Goal: Information Seeking & Learning: Learn about a topic

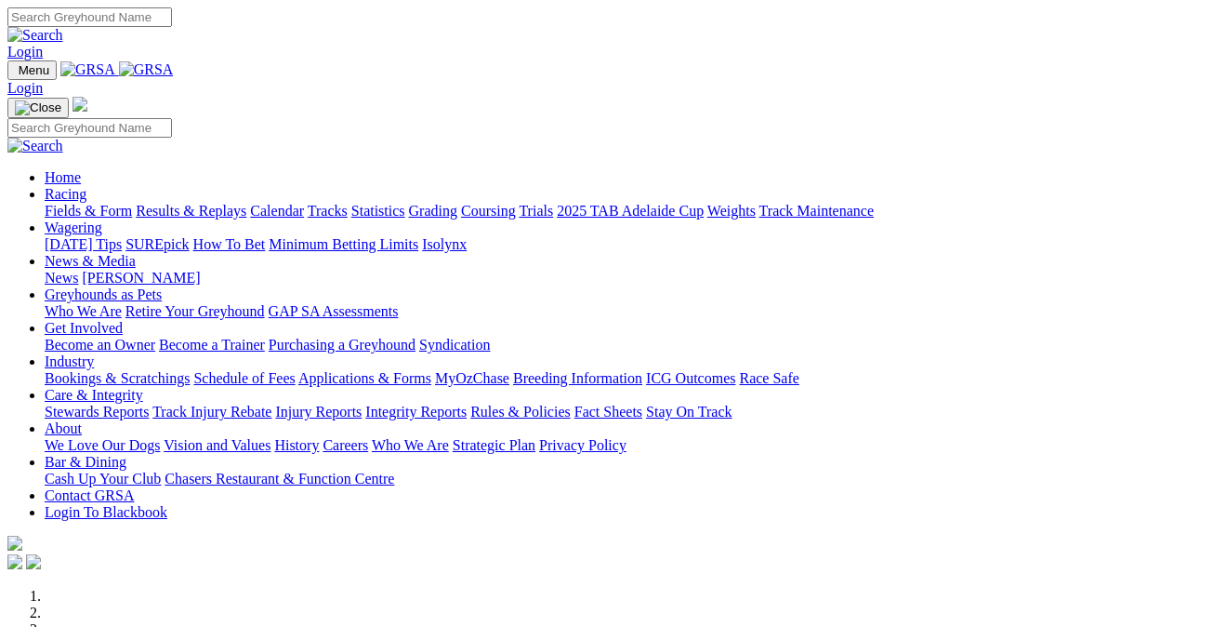
click at [110, 203] on link "Fields & Form" at bounding box center [88, 211] width 87 height 16
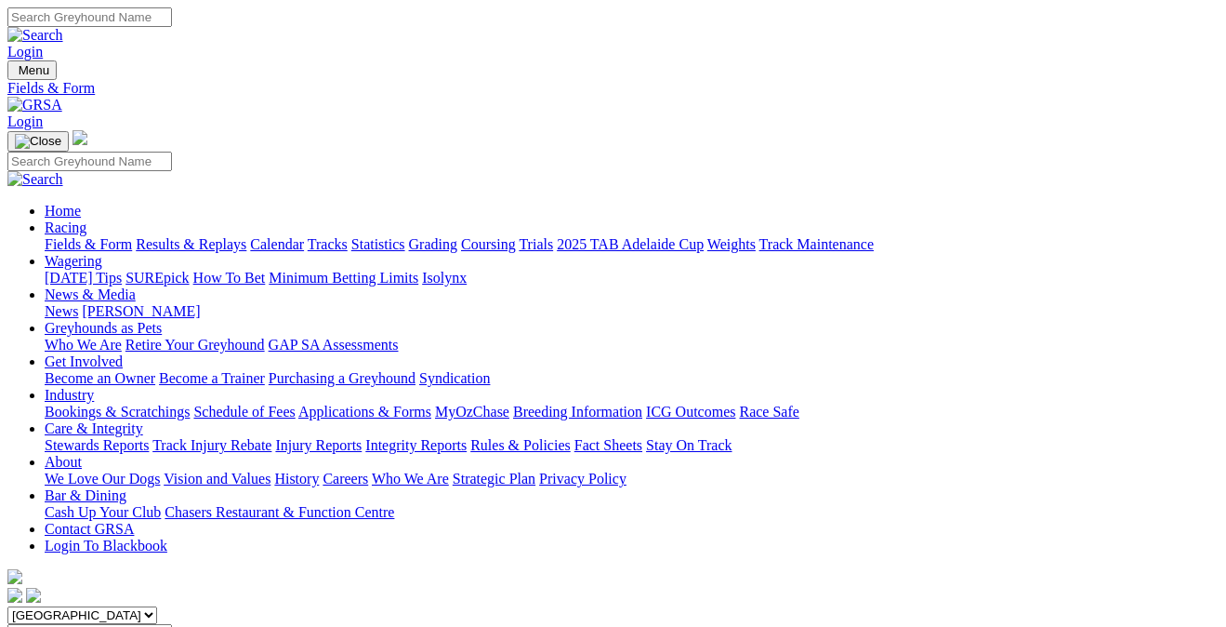
click at [172, 24] on input "Search" at bounding box center [89, 17] width 165 height 20
type input "irinka benji"
click at [63, 27] on img at bounding box center [35, 35] width 56 height 17
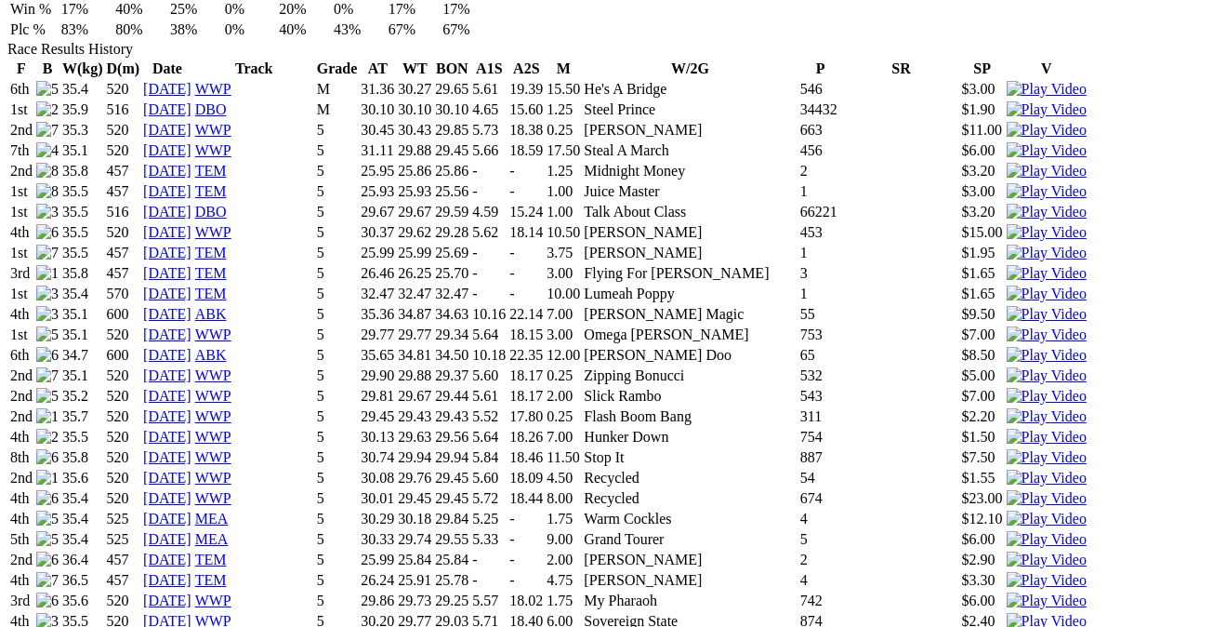
scroll to position [1317, 0]
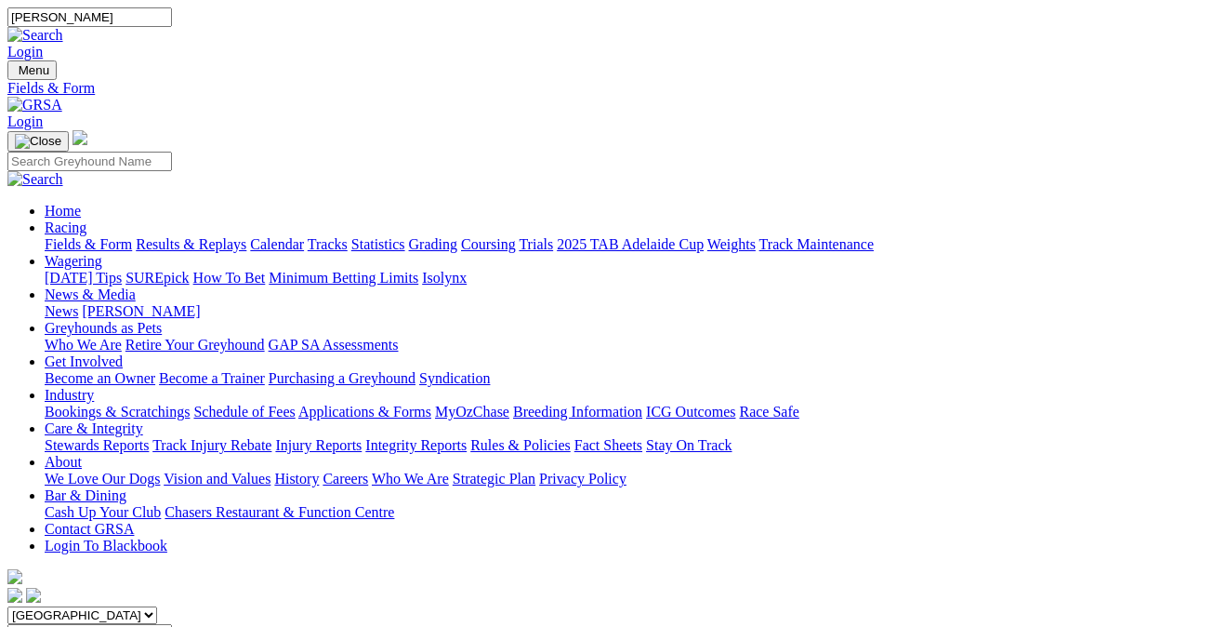
click at [246, 236] on link "Results & Replays" at bounding box center [191, 244] width 111 height 16
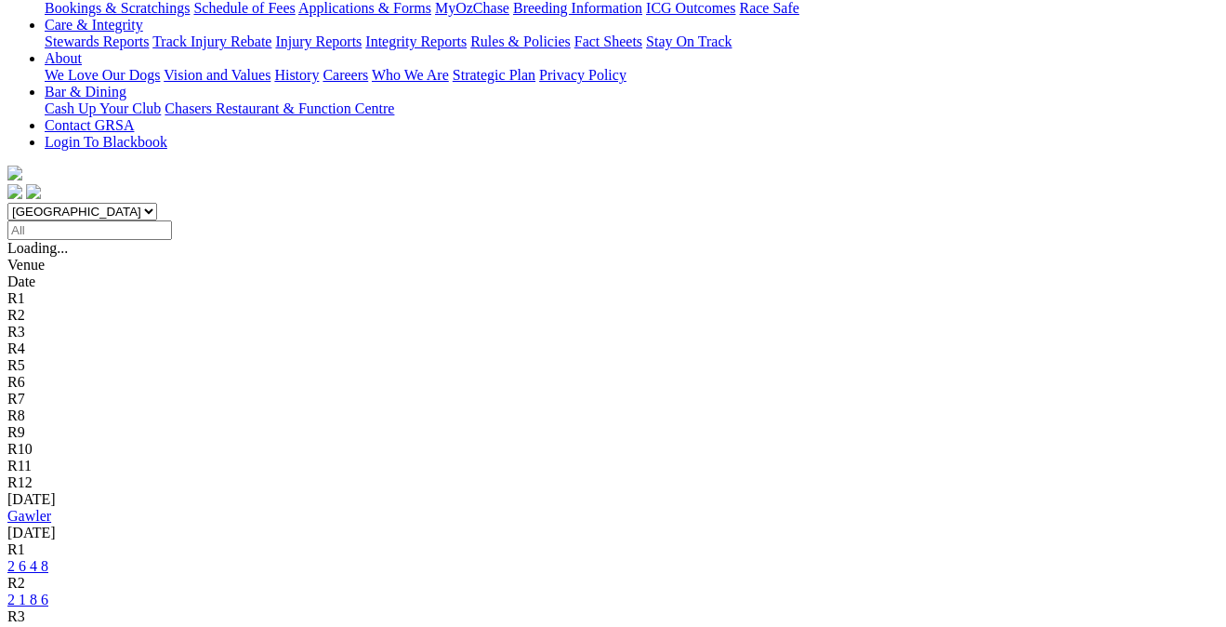
scroll to position [417, 0]
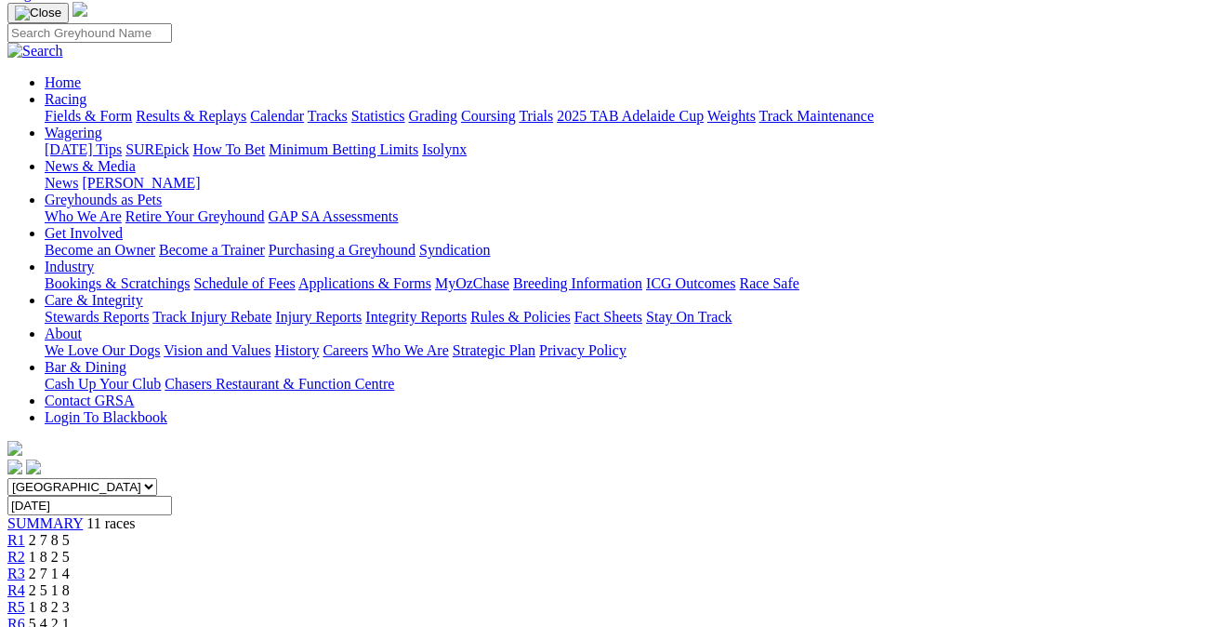
scroll to position [126, 0]
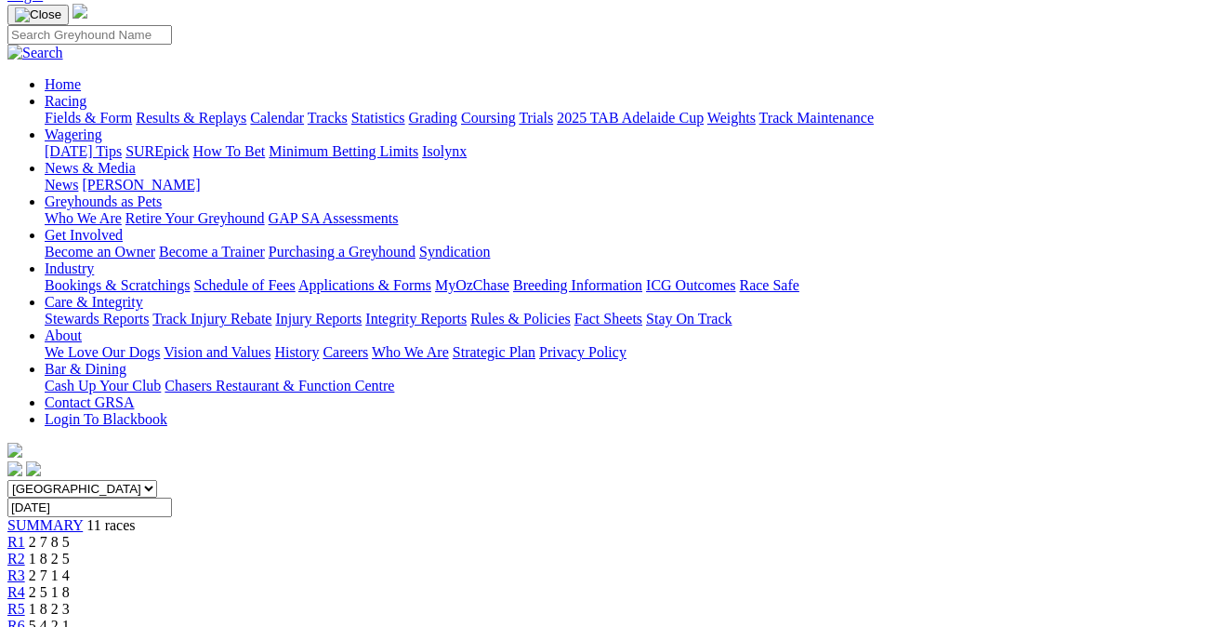
click at [70, 550] on span "1 8 2 5" at bounding box center [49, 558] width 41 height 16
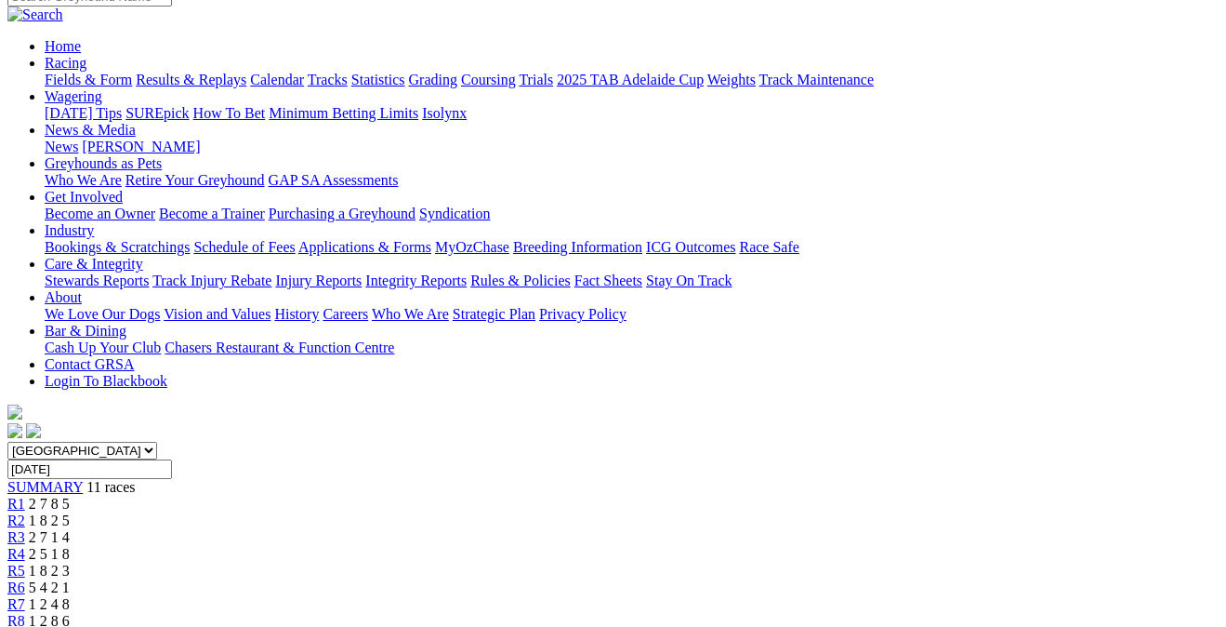
scroll to position [155, 0]
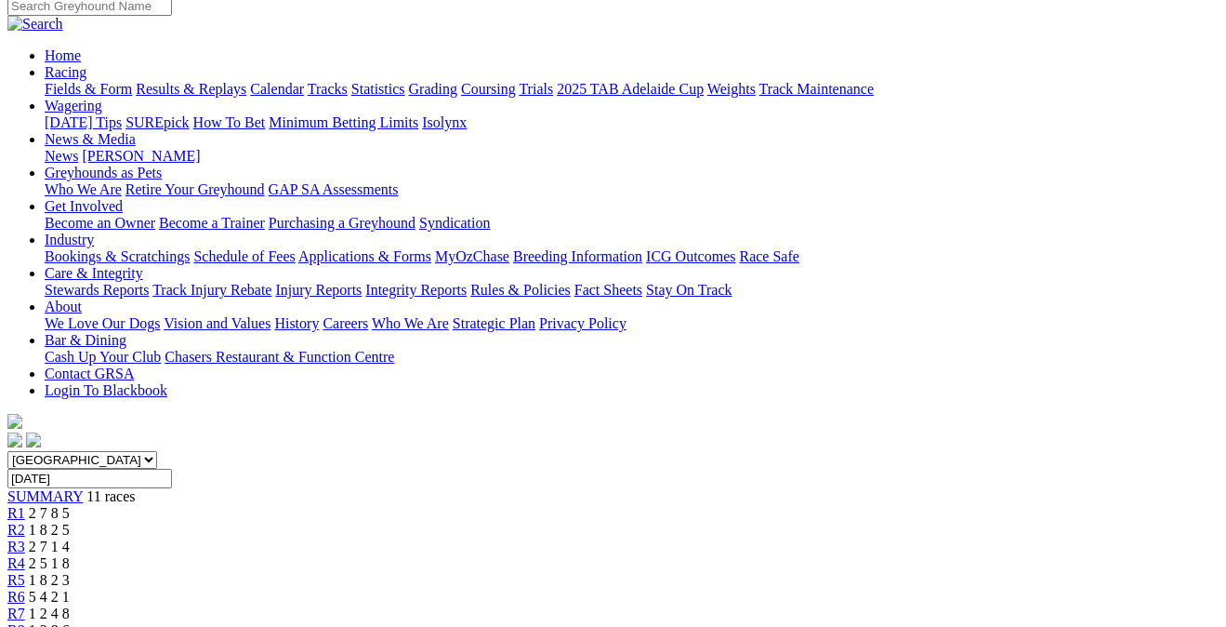
click at [487, 555] on div "R4 2 5 1 8" at bounding box center [612, 563] width 1211 height 17
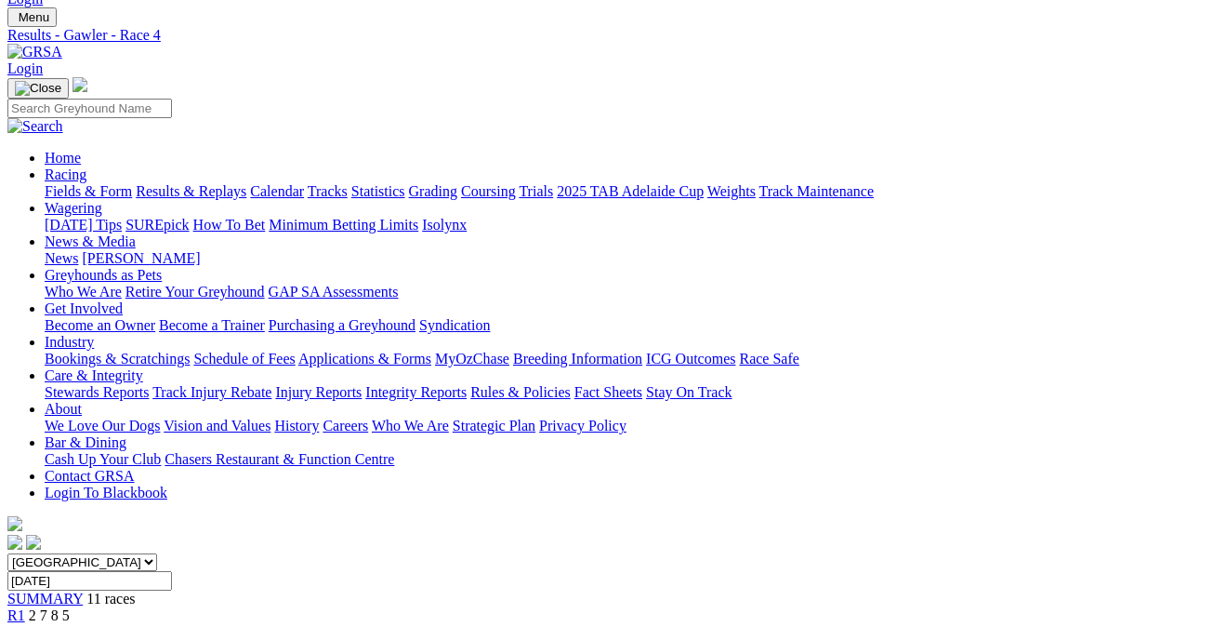
scroll to position [31, 0]
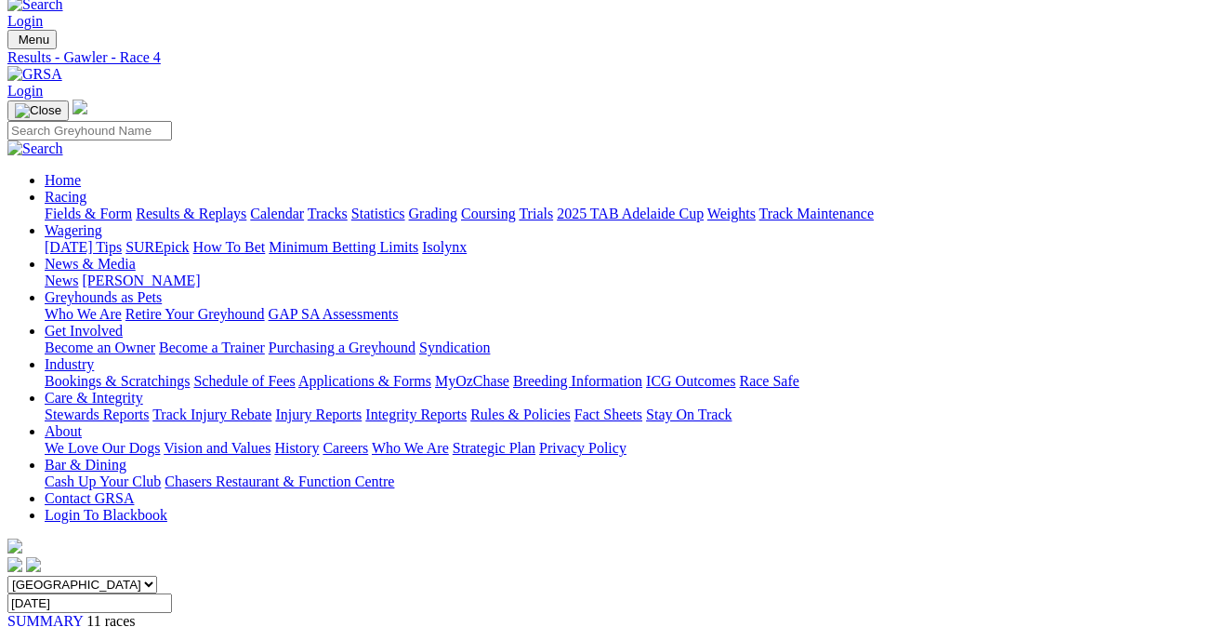
click at [227, 205] on link "Results & Replays" at bounding box center [191, 213] width 111 height 16
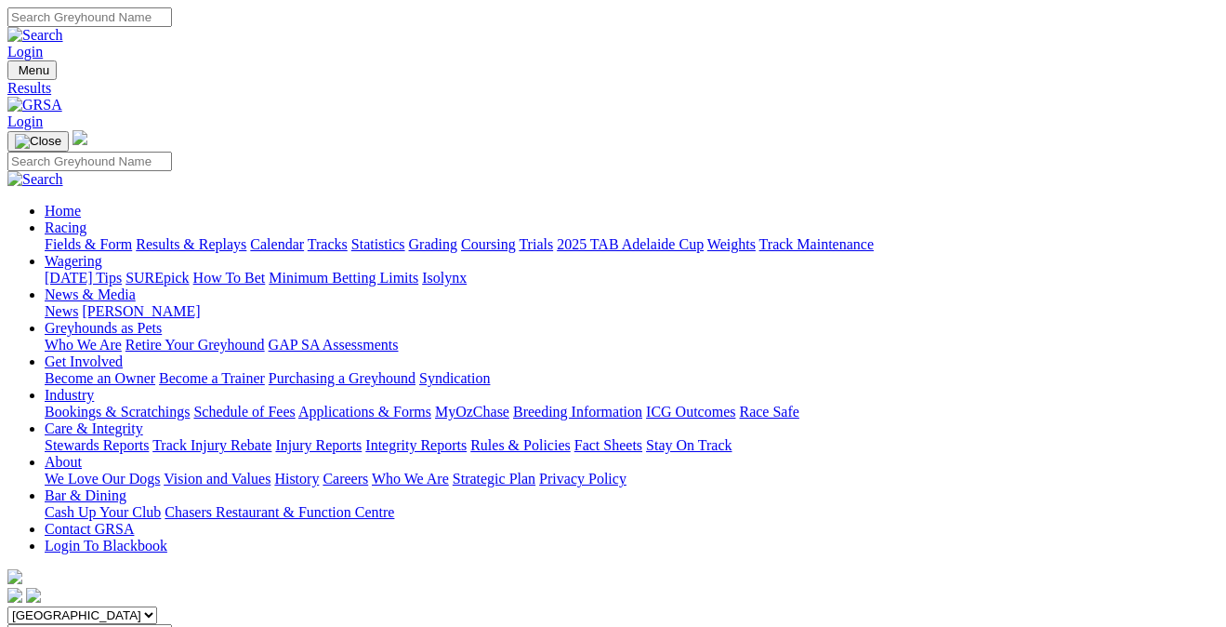
click at [84, 236] on link "Fields & Form" at bounding box center [88, 244] width 87 height 16
click at [194, 236] on link "Results & Replays" at bounding box center [191, 244] width 111 height 16
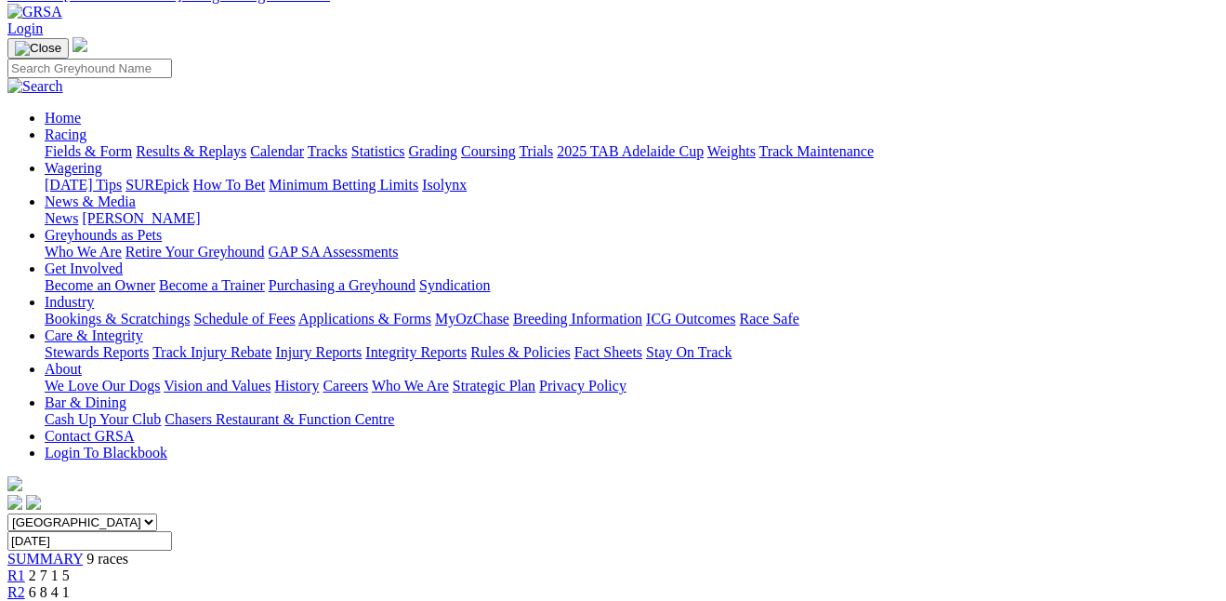
scroll to position [92, 0]
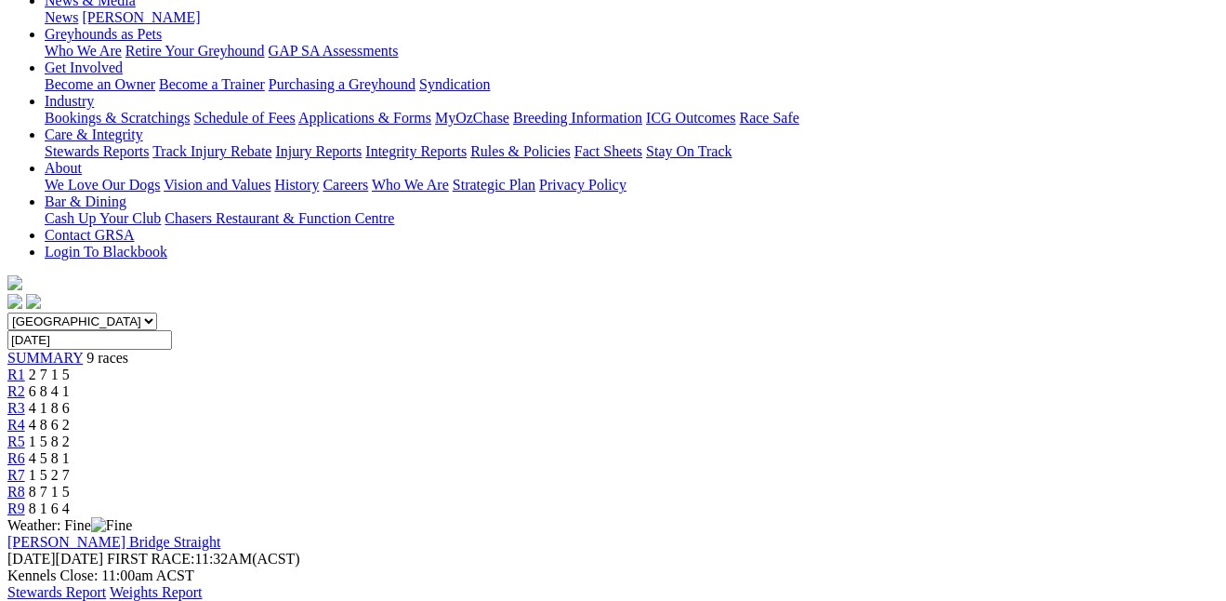
scroll to position [232, 0]
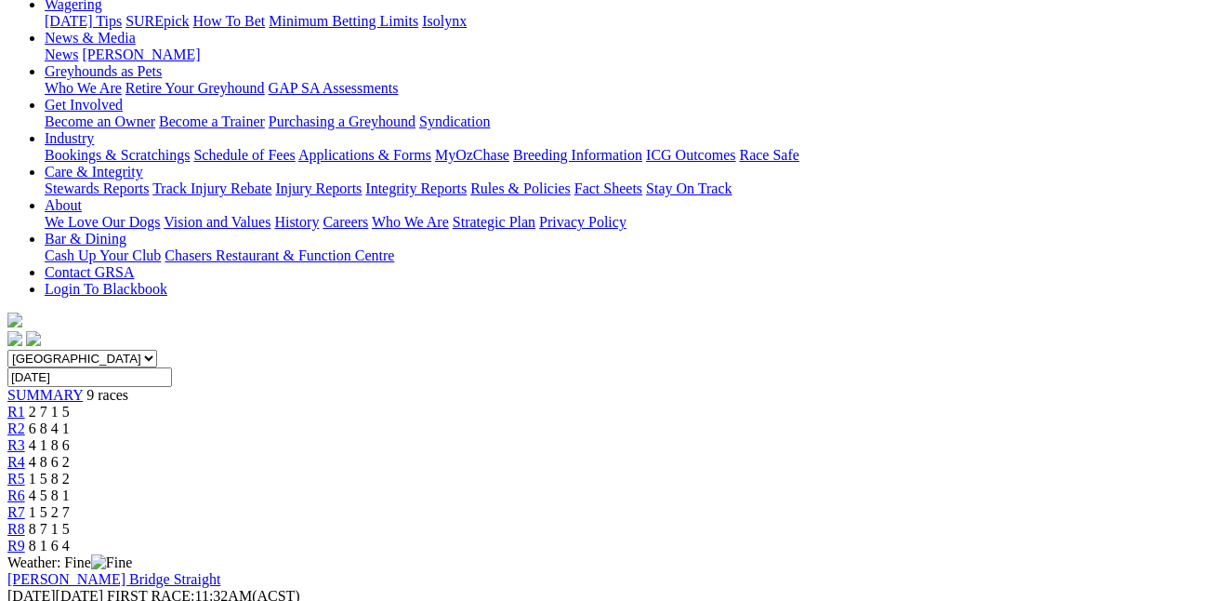
scroll to position [258, 0]
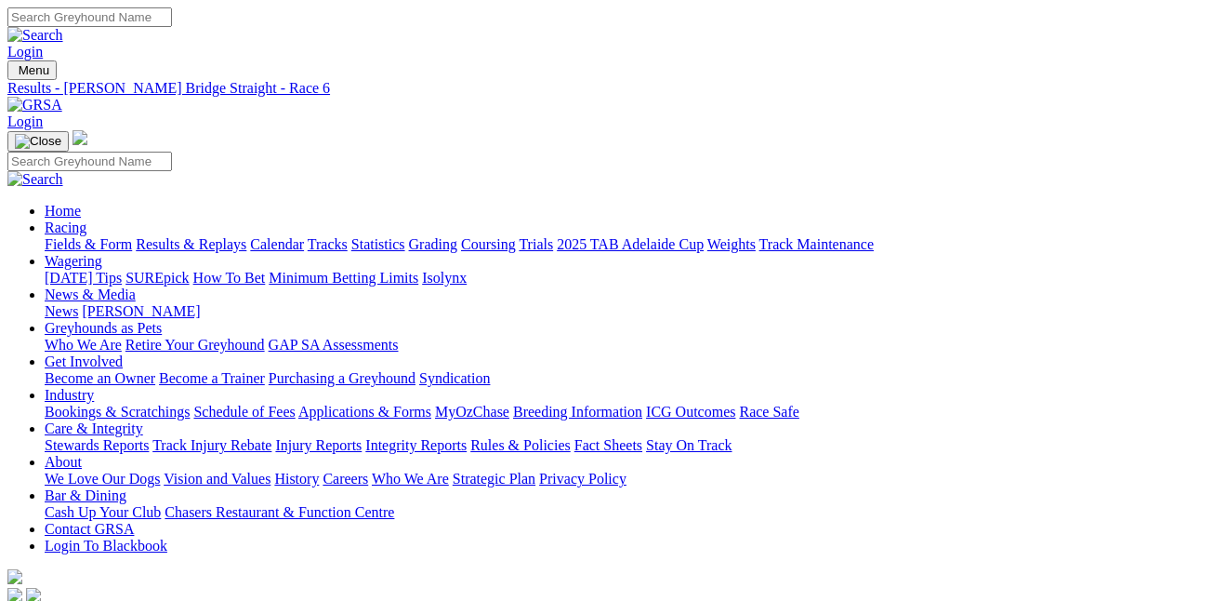
scroll to position [0, 0]
click at [87, 236] on link "Fields & Form" at bounding box center [88, 244] width 87 height 16
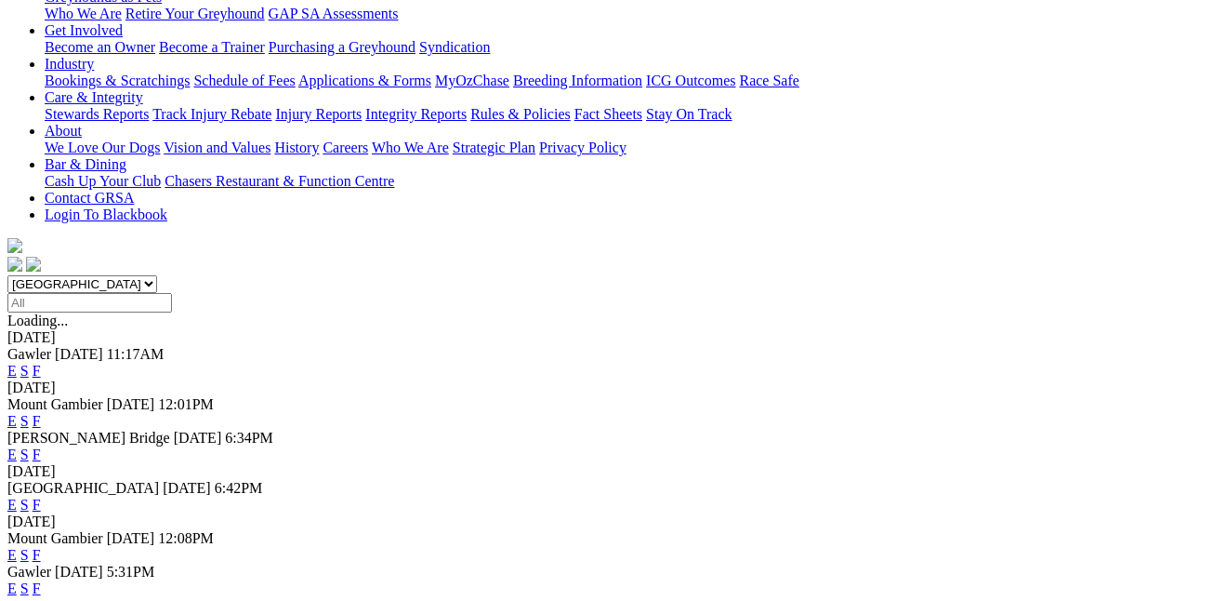
scroll to position [352, 0]
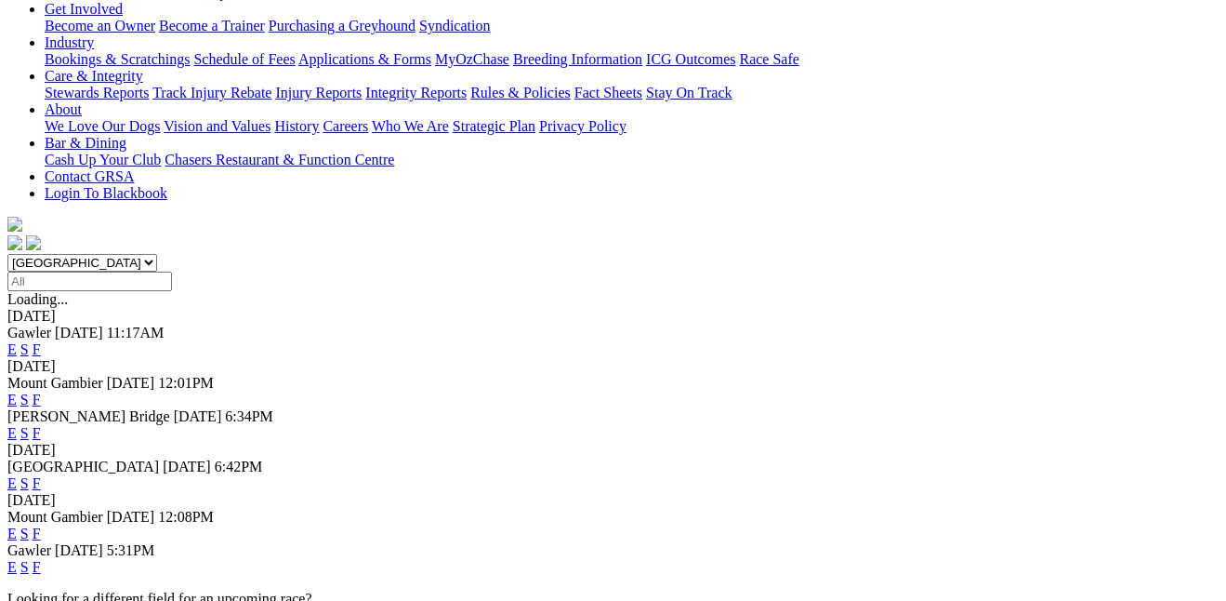
click at [41, 559] on link "F" at bounding box center [37, 567] width 8 height 16
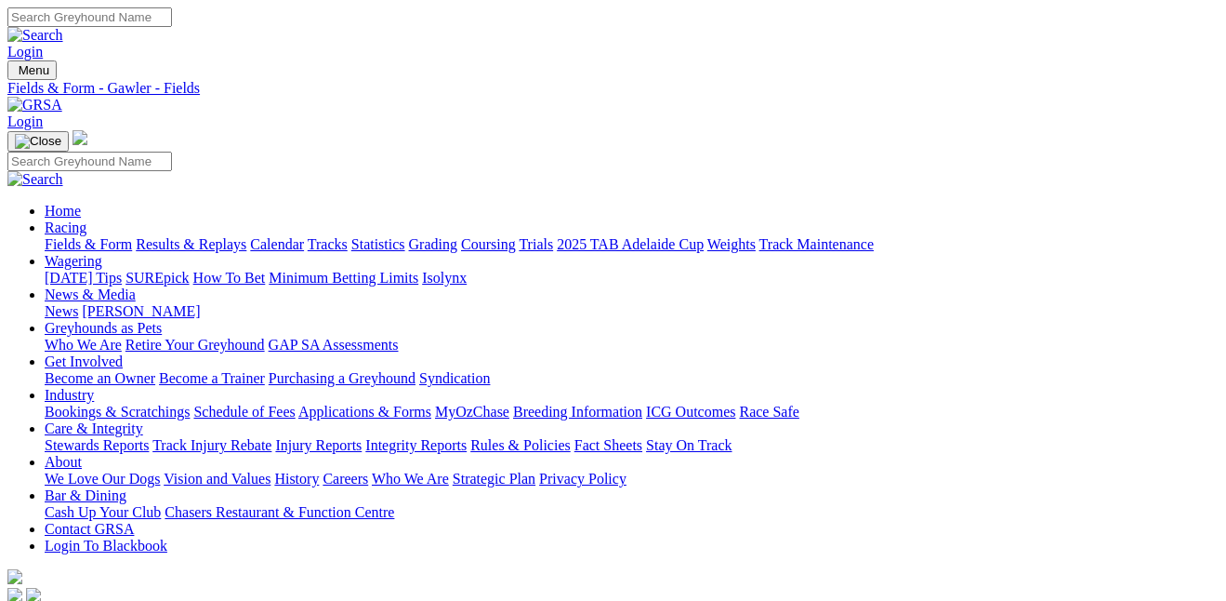
click at [467, 437] on link "Integrity Reports" at bounding box center [415, 445] width 101 height 16
